Goal: Task Accomplishment & Management: Manage account settings

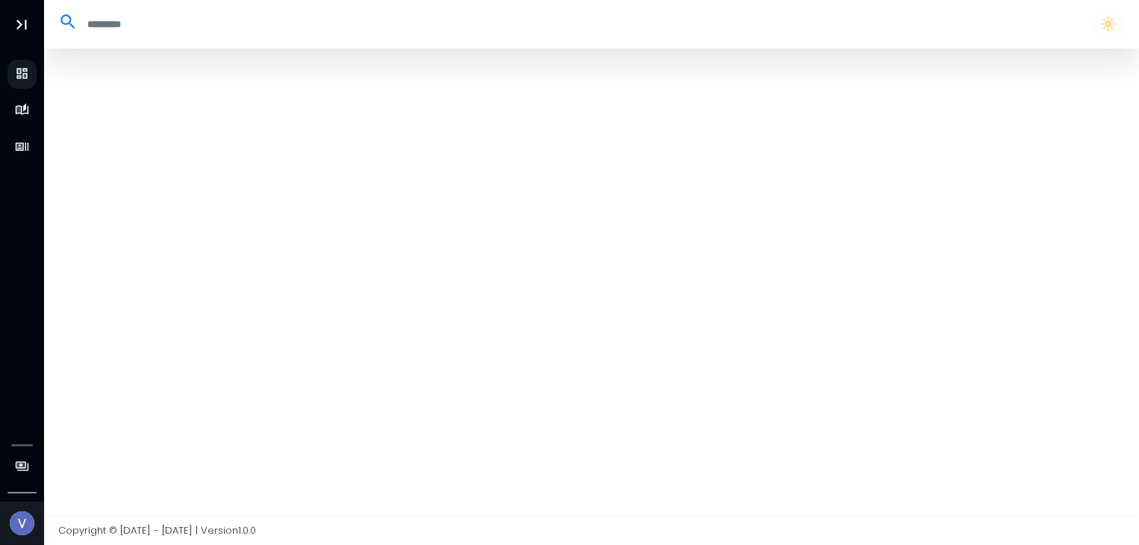
select select "**"
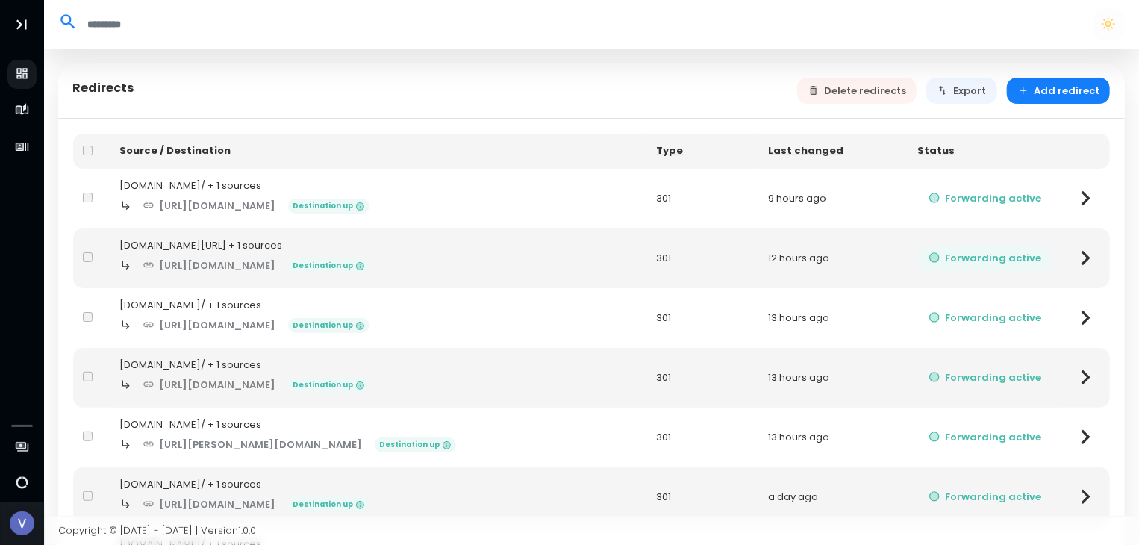
click at [1050, 258] on button "Forwarding active" at bounding box center [985, 258] width 134 height 26
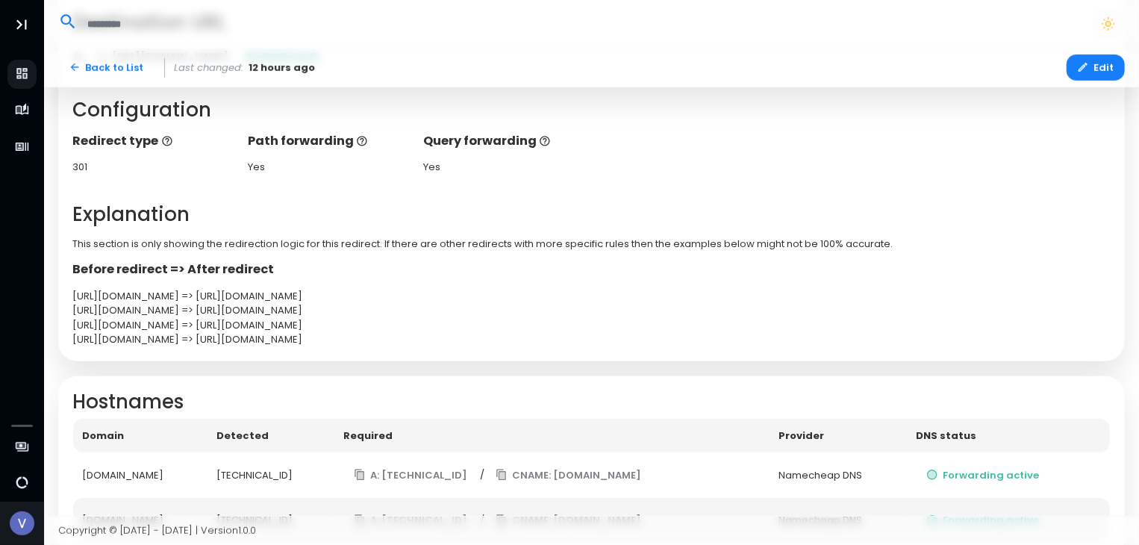
scroll to position [373, 0]
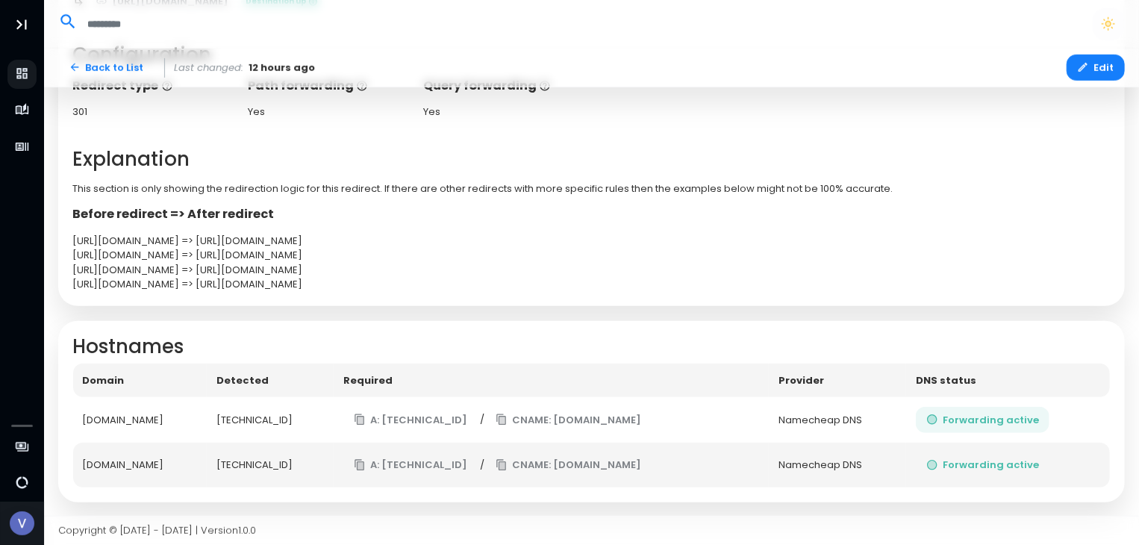
click at [962, 415] on button "Forwarding active" at bounding box center [982, 420] width 134 height 26
click at [845, 413] on div "Namecheap DNS" at bounding box center [836, 420] width 117 height 15
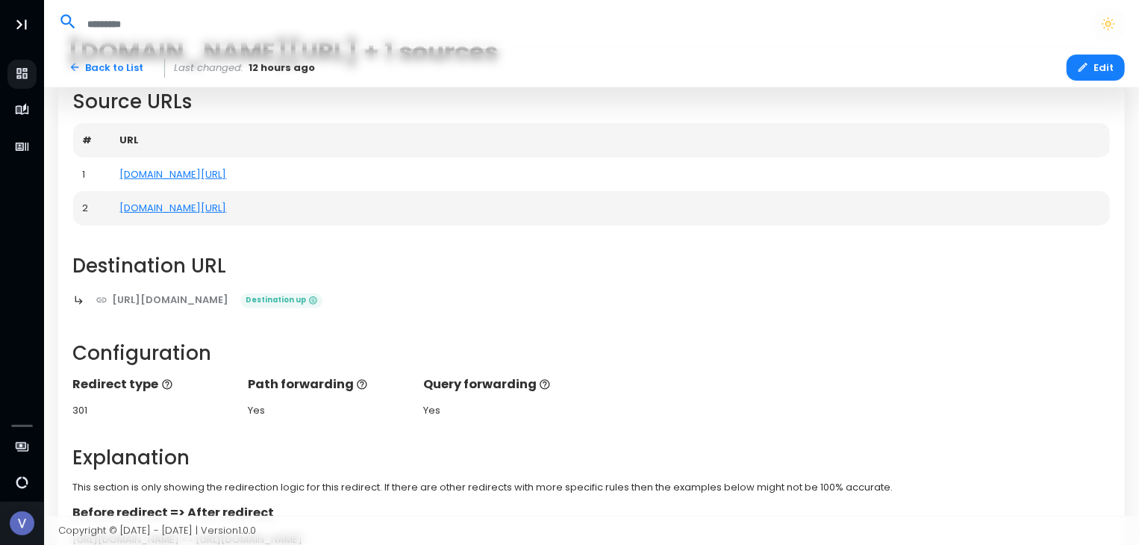
scroll to position [0, 0]
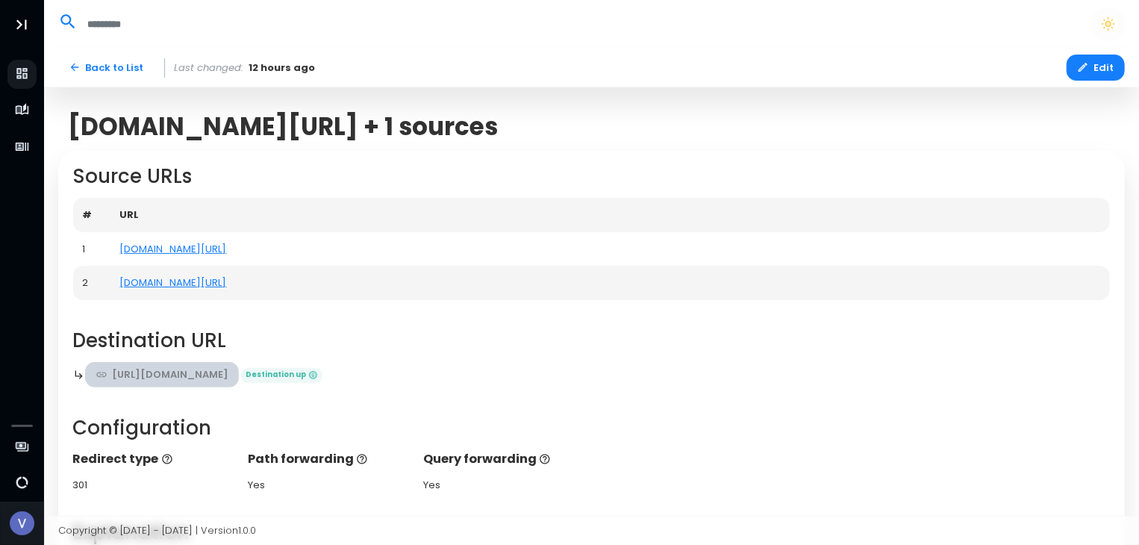
click at [153, 368] on link "[URL][DOMAIN_NAME]" at bounding box center [162, 375] width 154 height 26
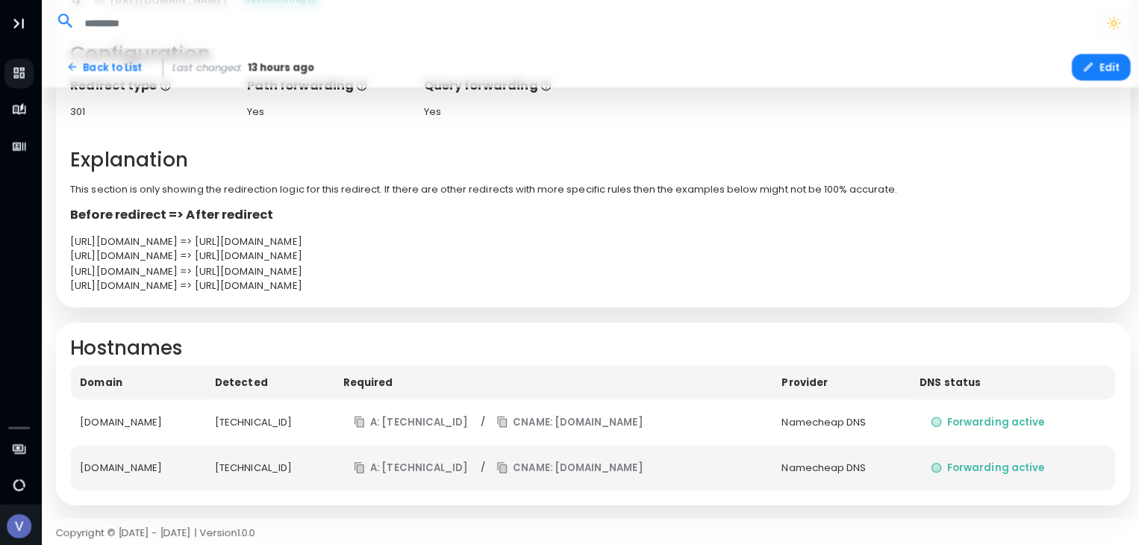
scroll to position [373, 0]
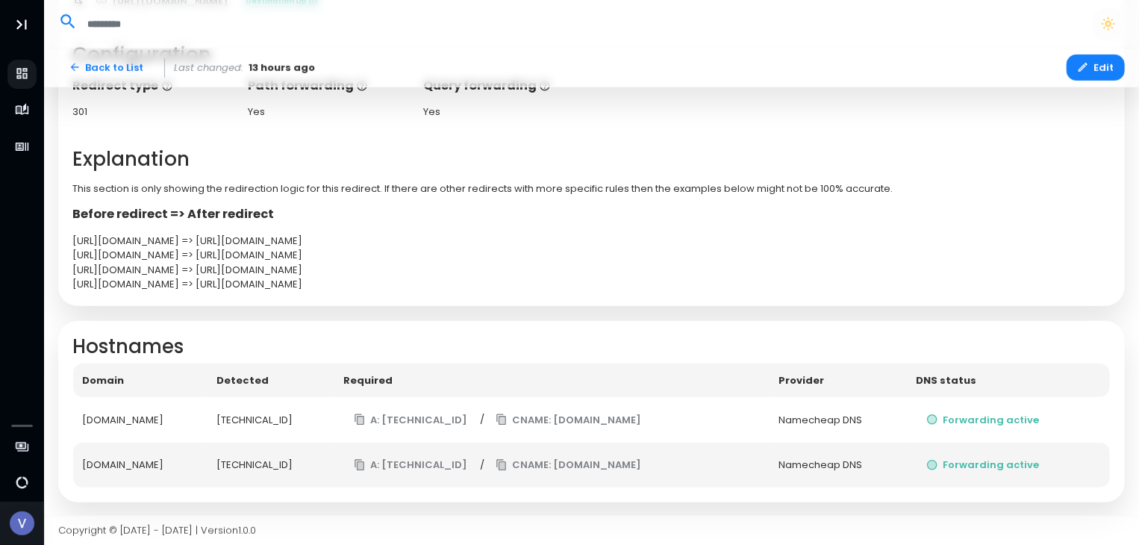
click at [382, 143] on div "Source URLs # URL 1 vmax.my/ 2 www.vmax.my/ Destination URL https://proxi.us.co…" at bounding box center [591, 42] width 1066 height 529
drag, startPoint x: 382, startPoint y: 143, endPoint x: 360, endPoint y: 147, distance: 22.7
click at [360, 148] on h2 "Explanation" at bounding box center [591, 159] width 1037 height 23
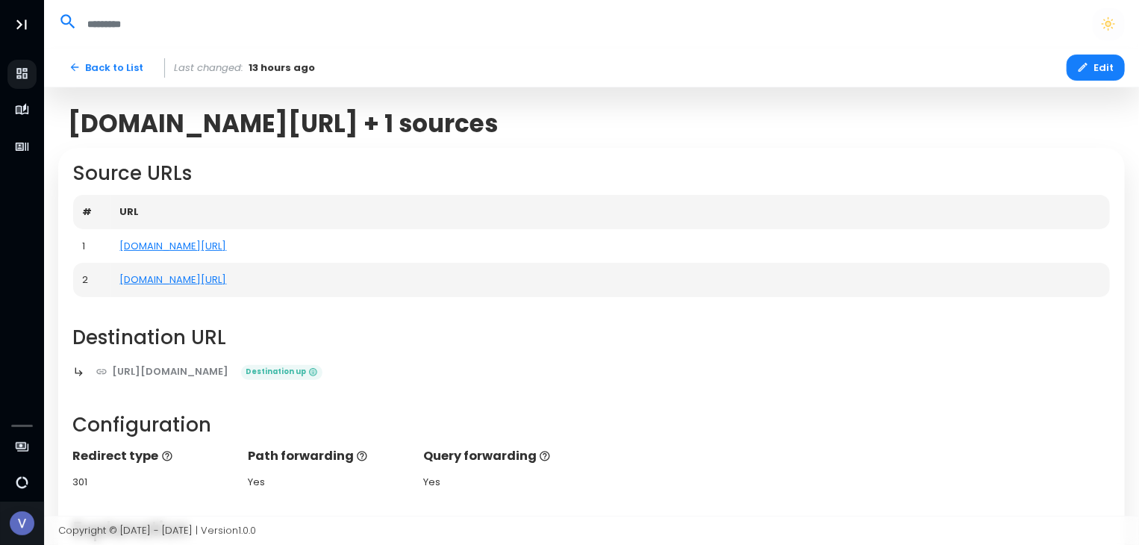
scroll to position [0, 0]
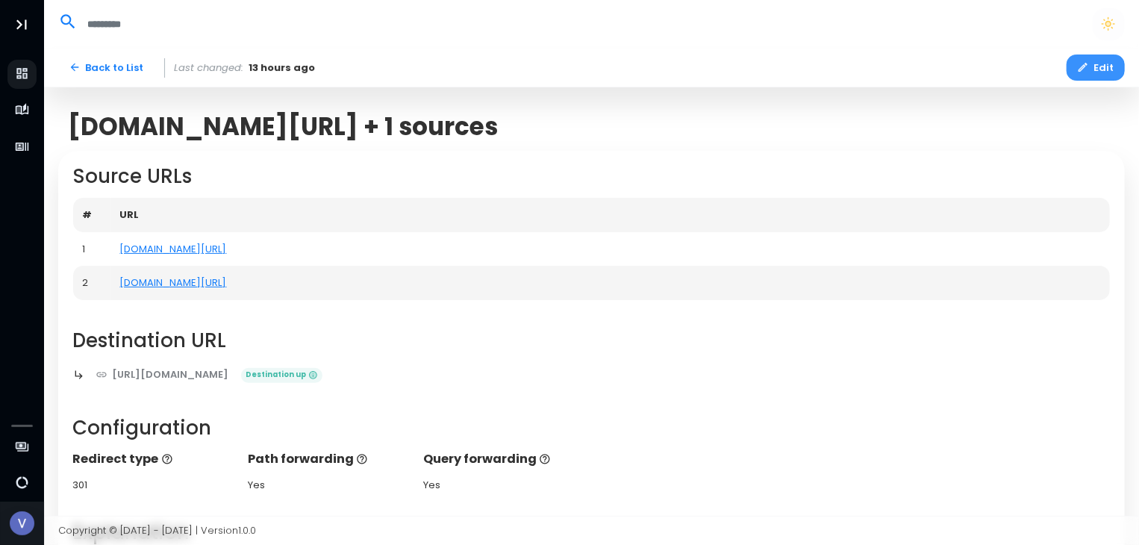
click at [596, 72] on icon "button" at bounding box center [1083, 67] width 12 height 12
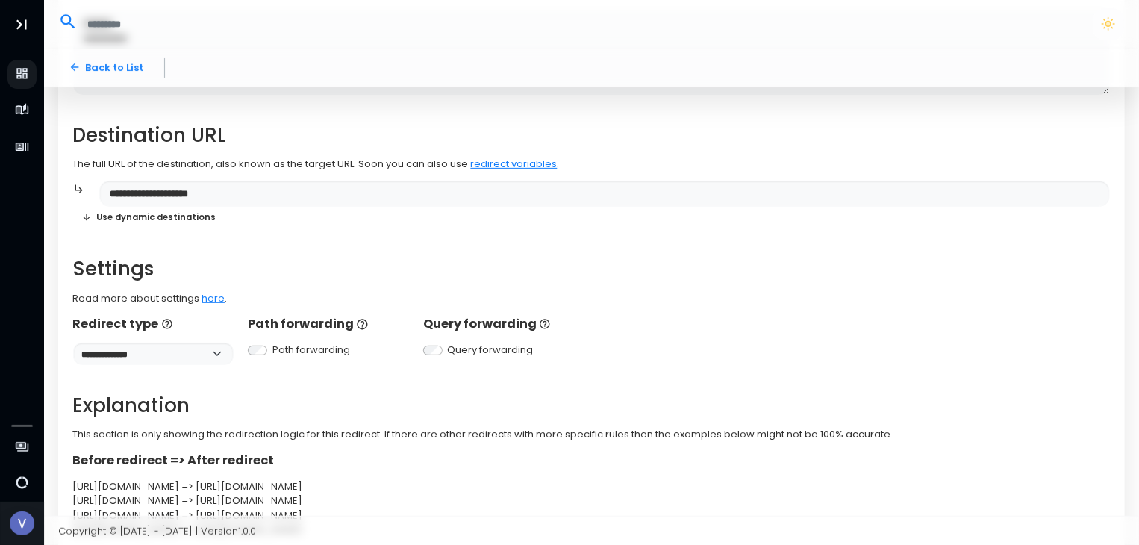
scroll to position [221, 0]
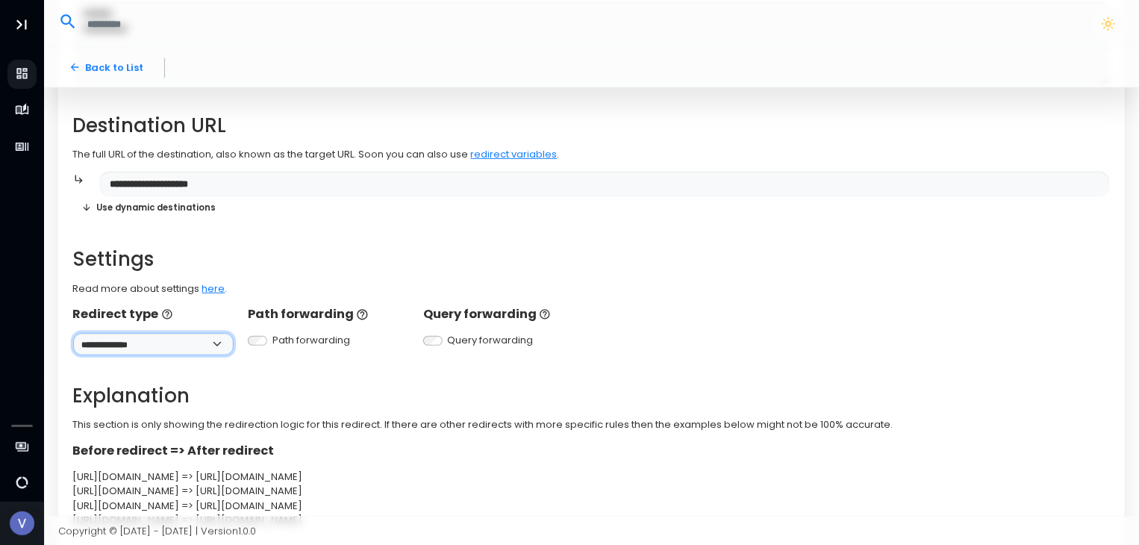
click at [222, 344] on select "**********" at bounding box center [153, 344] width 160 height 22
click at [455, 358] on div "**********" at bounding box center [591, 235] width 1037 height 583
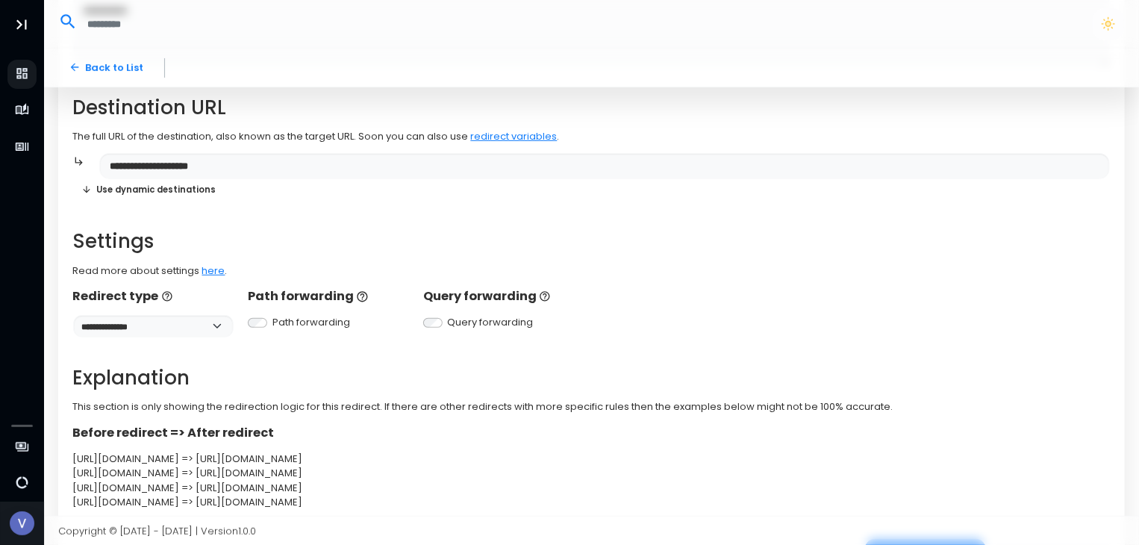
scroll to position [316, 0]
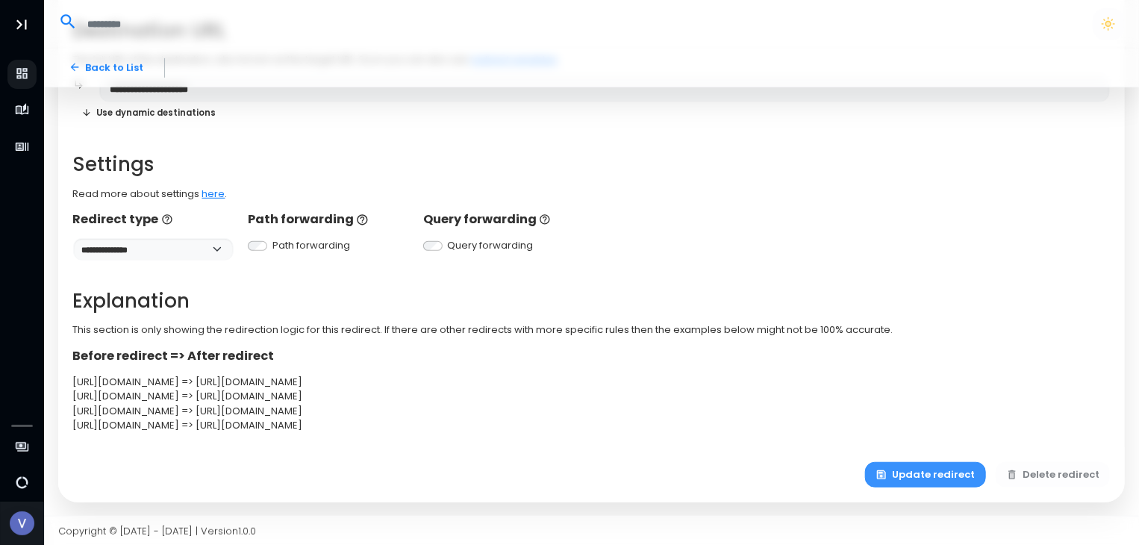
click at [596, 479] on button "Update redirect" at bounding box center [925, 475] width 121 height 26
